Goal: Find specific page/section: Find specific page/section

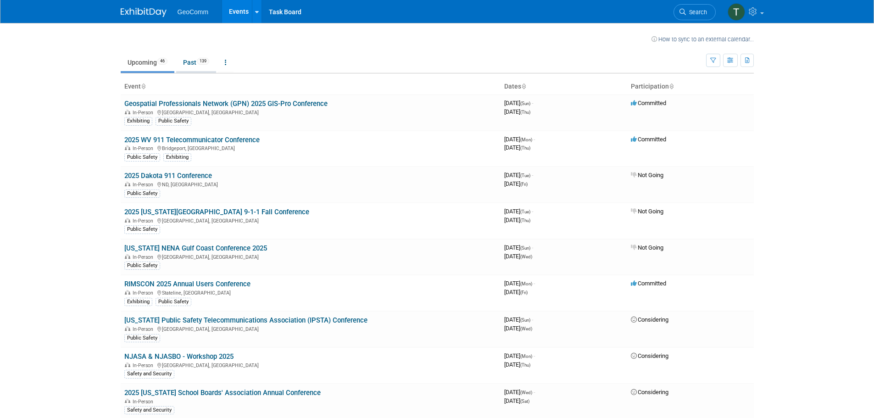
click at [196, 66] on link "Past 139" at bounding box center [196, 62] width 40 height 17
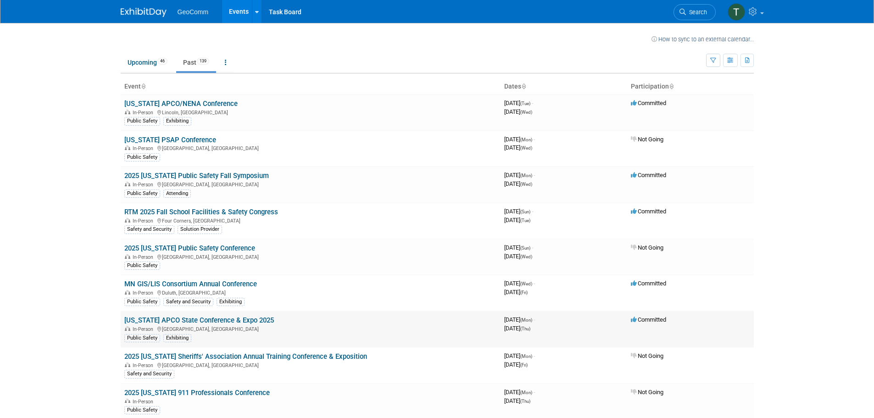
click at [238, 320] on link "[US_STATE] APCO State Conference & Expo 2025" at bounding box center [199, 320] width 150 height 8
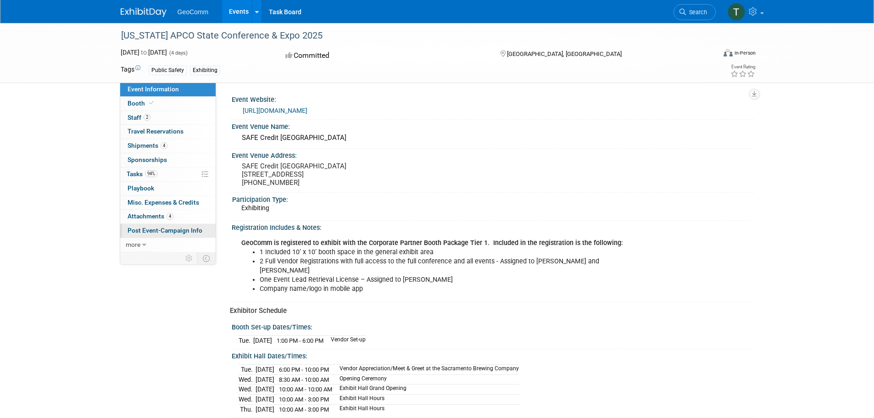
click at [180, 230] on span "Post Event-Campaign Info" at bounding box center [165, 230] width 75 height 7
